Goal: Task Accomplishment & Management: Manage account settings

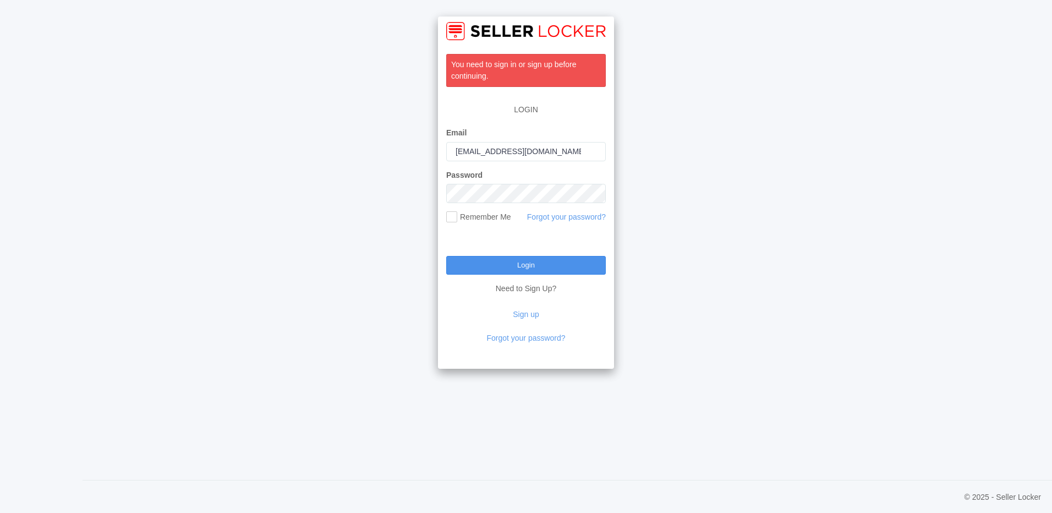
click at [505, 262] on input "Login" at bounding box center [526, 265] width 160 height 19
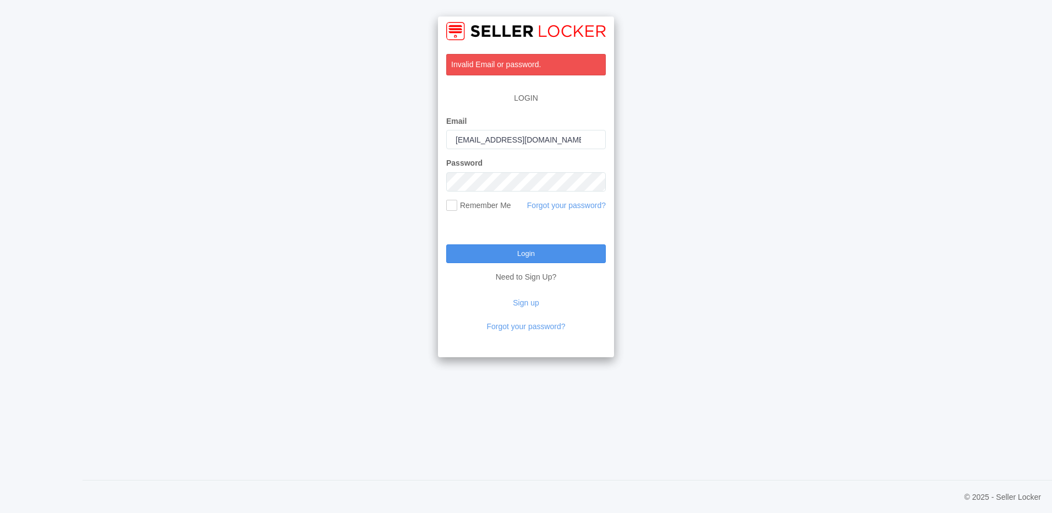
click at [530, 247] on input "Login" at bounding box center [526, 253] width 160 height 19
click at [563, 200] on div "Forgot your password?" at bounding box center [566, 206] width 79 height 12
click at [563, 205] on link "Forgot your password?" at bounding box center [566, 205] width 79 height 9
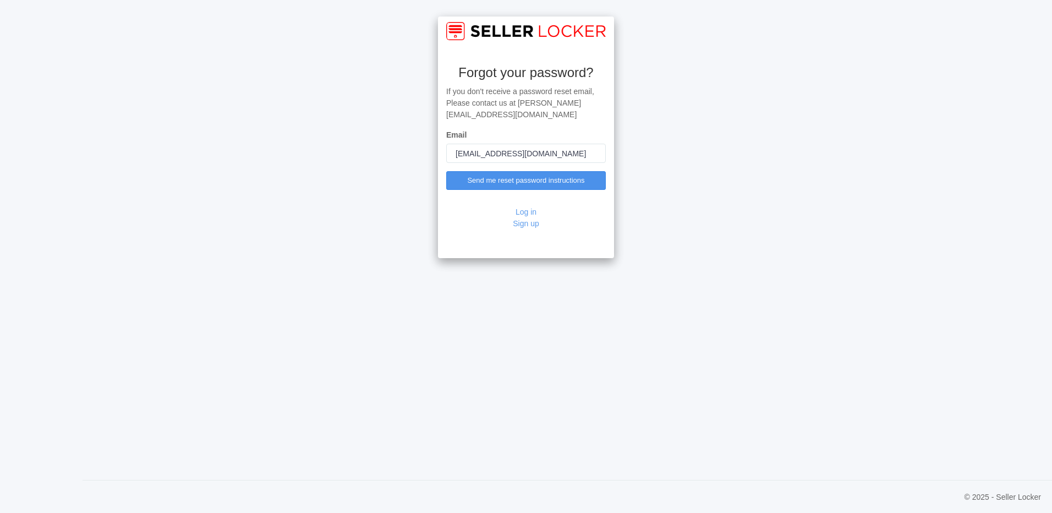
type input "[EMAIL_ADDRESS][DOMAIN_NAME]"
click at [548, 171] on input "Send me reset password instructions" at bounding box center [526, 180] width 160 height 19
